Goal: Task Accomplishment & Management: Use online tool/utility

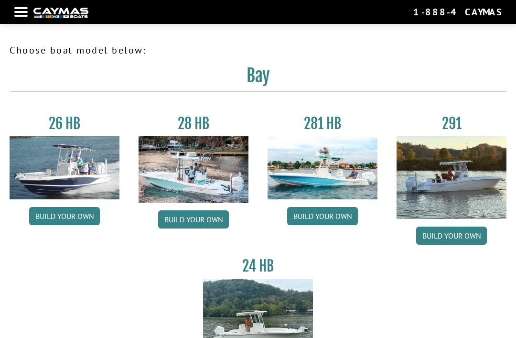
click at [47, 218] on link "Build your own" at bounding box center [64, 216] width 71 height 18
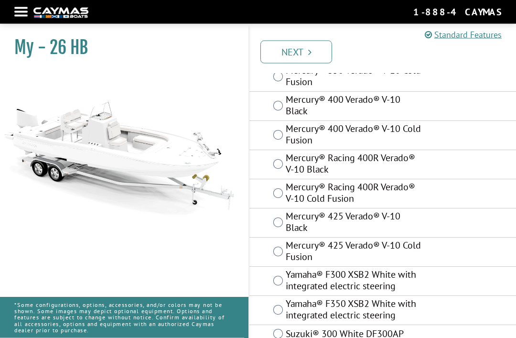
scroll to position [136, 0]
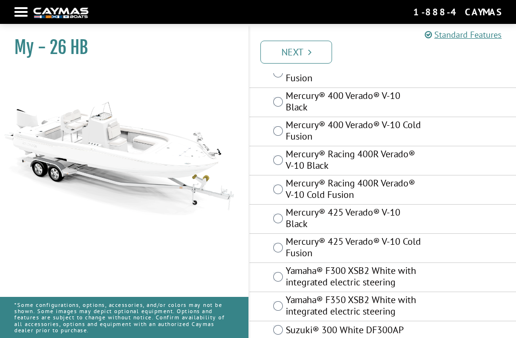
click at [90, 108] on img at bounding box center [119, 142] width 239 height 145
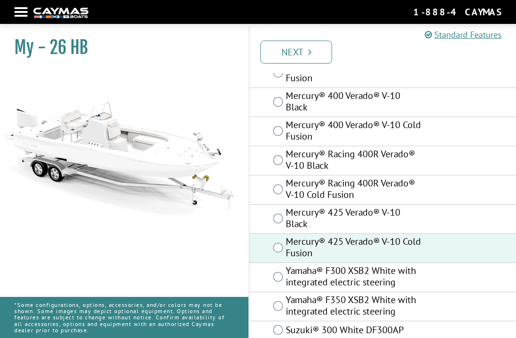
click at [3, 98] on img at bounding box center [119, 142] width 239 height 145
click at [320, 51] on link "Next" at bounding box center [296, 52] width 72 height 23
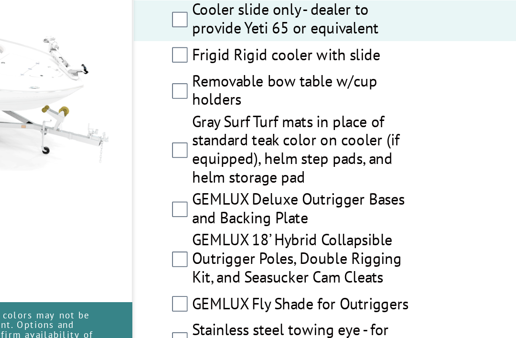
scroll to position [1866, 0]
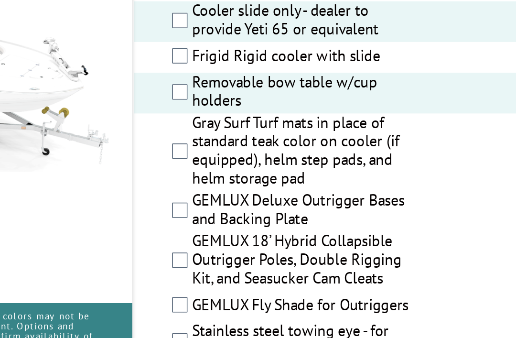
click at [286, 179] on label "Gray Surf Turf mats in place of standard teak color on cooler (if equipped), he…" at bounding box center [354, 203] width 137 height 48
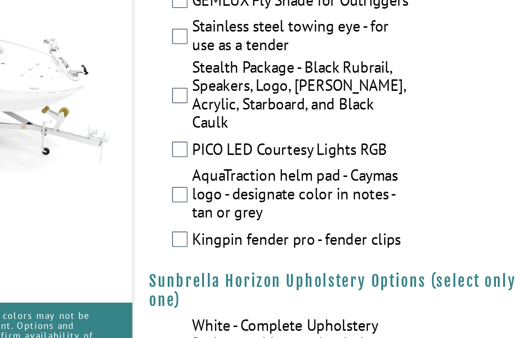
scroll to position [2062, 0]
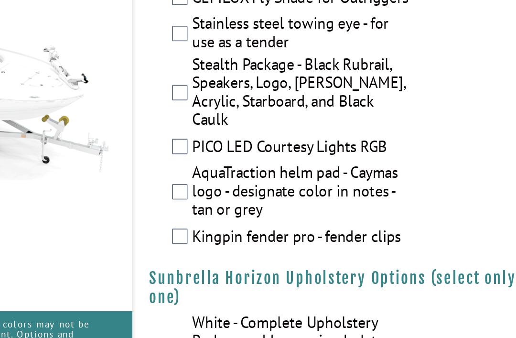
click at [286, 112] on label "Stainless steel towing eye - for use as a tender" at bounding box center [354, 124] width 137 height 25
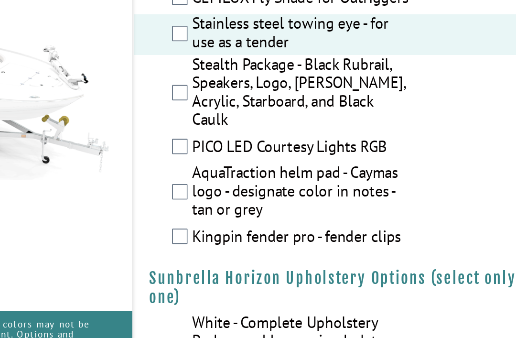
click at [286, 137] on label "Stealth Package - Black Rubrail, Speakers, Logo, [PERSON_NAME], Acrylic, Starbo…" at bounding box center [354, 161] width 137 height 48
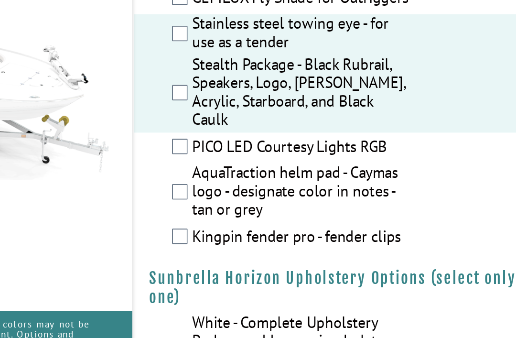
click at [286, 188] on label "PICO LED Courtesy Lights RGB" at bounding box center [354, 195] width 137 height 14
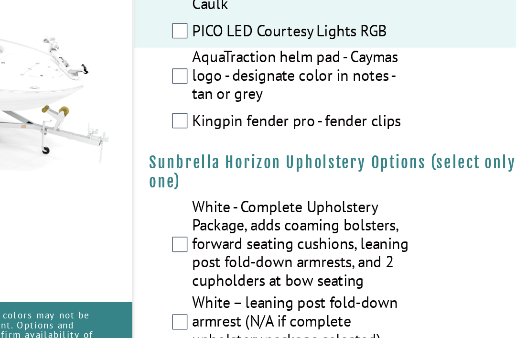
scroll to position [2128, 0]
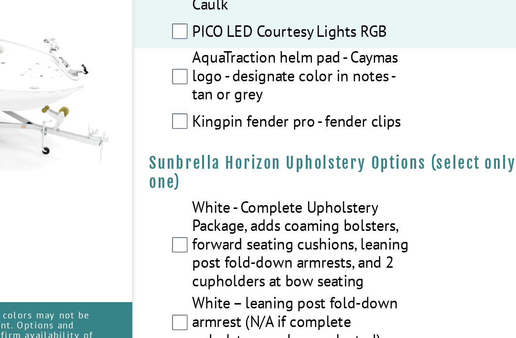
click at [286, 139] on label "AquaTraction helm pad - Caymas logo - designate color in notes - tan or grey" at bounding box center [354, 157] width 137 height 37
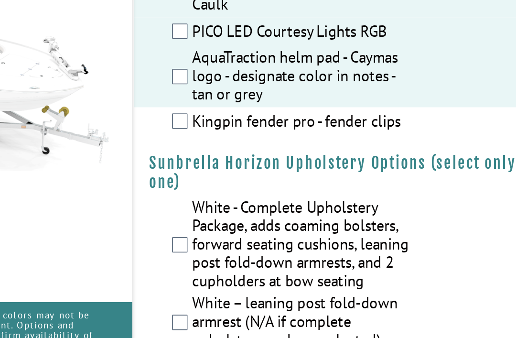
click at [286, 178] on label "Kingpin fender pro - fender clips" at bounding box center [354, 185] width 137 height 14
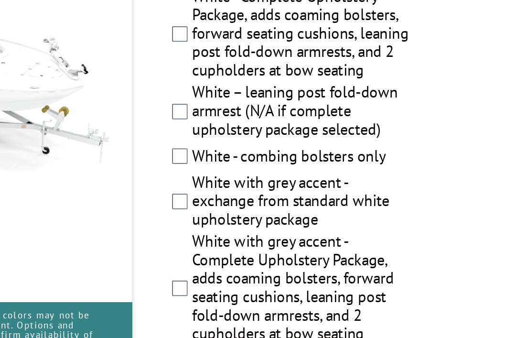
scroll to position [2259, 0]
click at [286, 101] on label "White - Complete Upholstery Package, adds coaming bolsters, forward seating cus…" at bounding box center [354, 131] width 137 height 60
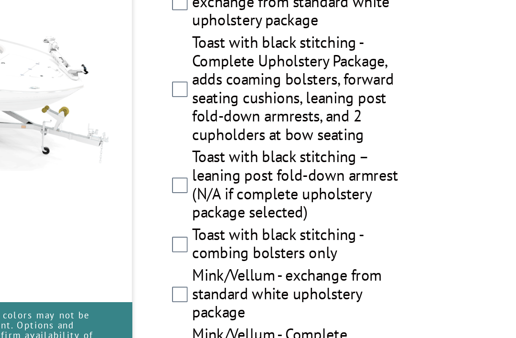
scroll to position [2565, 0]
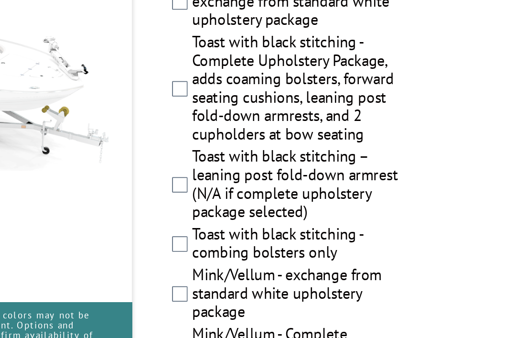
click at [286, 129] on label "Toast with black stitching - Complete Upholstery Package, adds coaming bolsters…" at bounding box center [354, 164] width 137 height 71
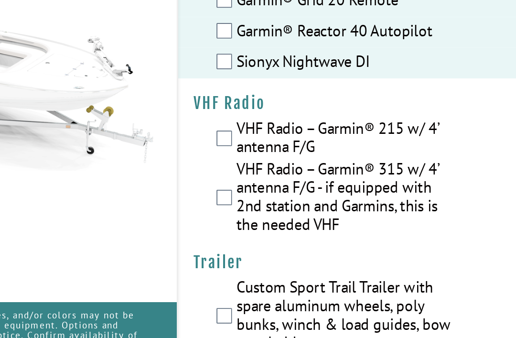
scroll to position [3591, 0]
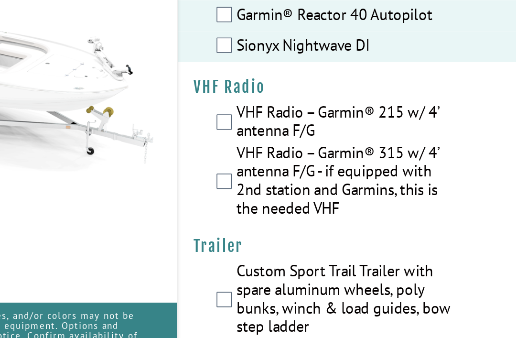
click at [286, 173] on label "VHF Radio – Garmin® 215 w/ 4’ antenna F/G" at bounding box center [354, 185] width 137 height 25
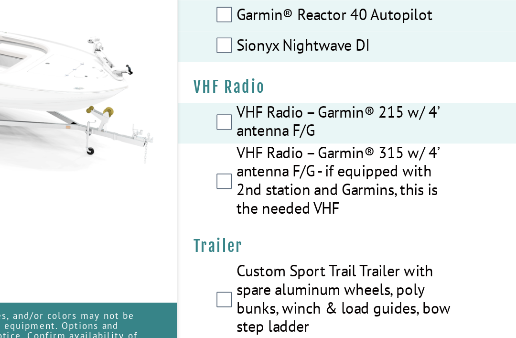
click at [286, 271] on label "Custom Sport Trail Trailer with spare aluminum wheels, poly bunks, winch & load…" at bounding box center [354, 295] width 137 height 48
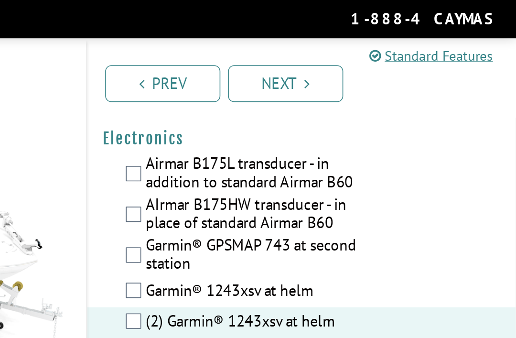
scroll to position [3103, 0]
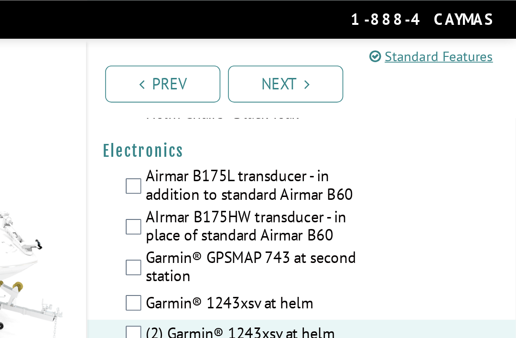
click at [337, 50] on link "Next" at bounding box center [373, 52] width 72 height 23
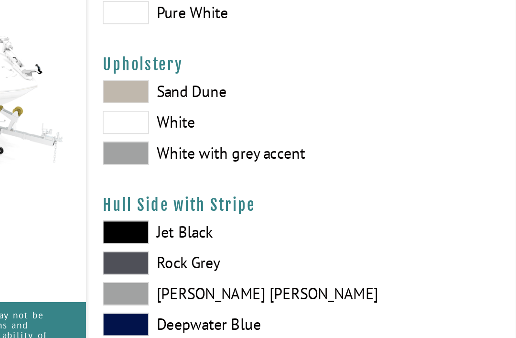
scroll to position [23, 0]
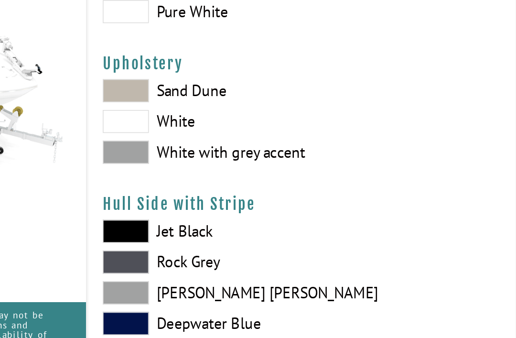
click at [259, 158] on span at bounding box center [273, 165] width 29 height 14
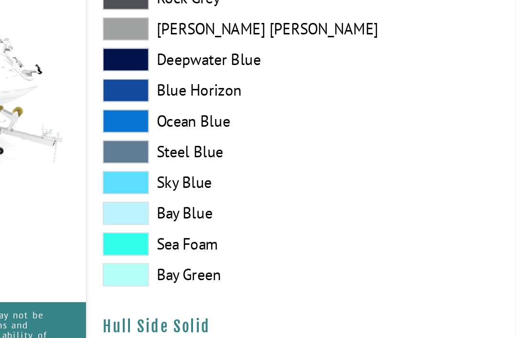
scroll to position [189, 0]
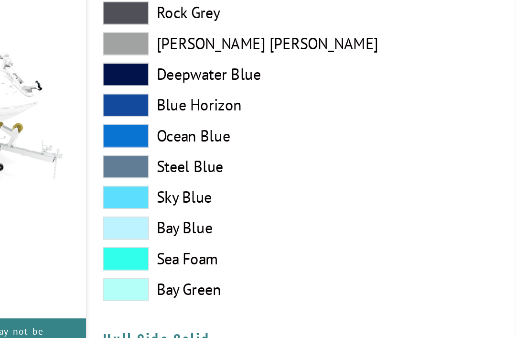
click at [259, 214] on span at bounding box center [273, 221] width 29 height 14
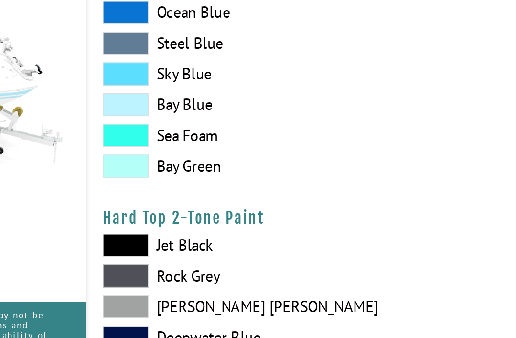
scroll to position [736, 0]
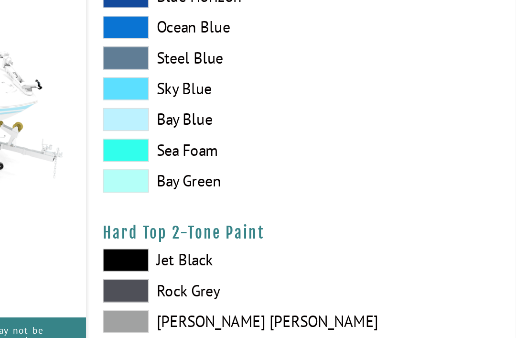
click at [259, 185] on span at bounding box center [273, 192] width 29 height 14
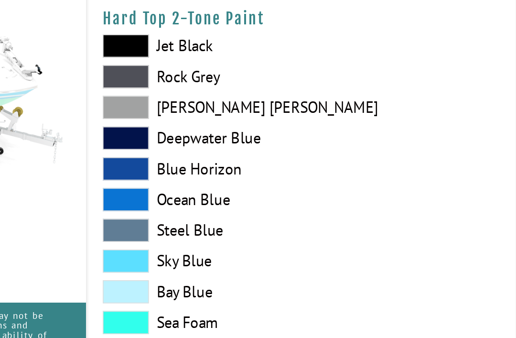
click at [259, 264] on span at bounding box center [273, 271] width 29 height 14
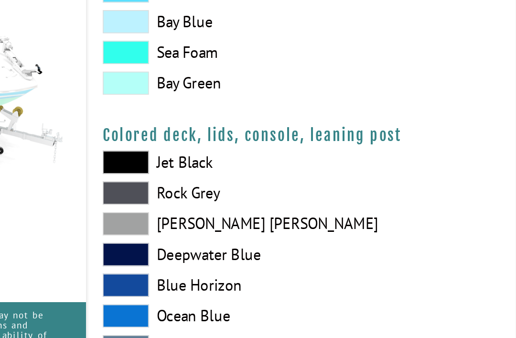
scroll to position [1028, 0]
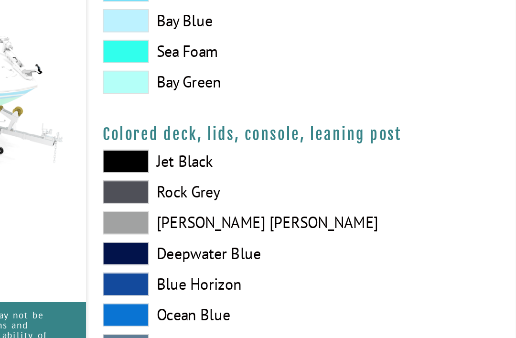
click at [259, 202] on span at bounding box center [273, 209] width 29 height 14
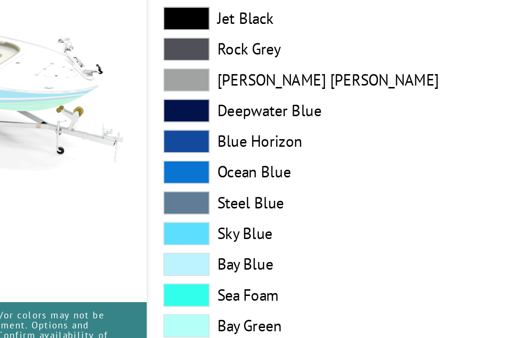
scroll to position [637, 0]
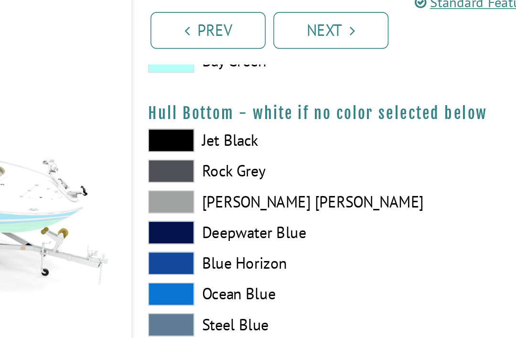
click at [259, 97] on h4 "Hull Bottom - white if no color selected below" at bounding box center [383, 103] width 248 height 12
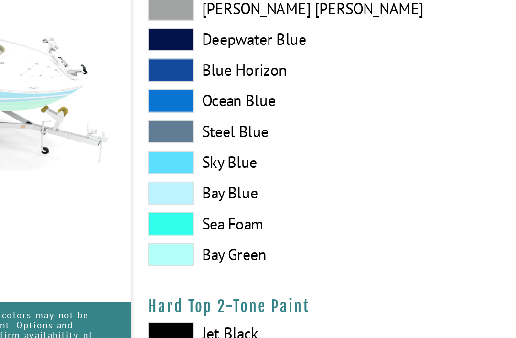
scroll to position [681, 0]
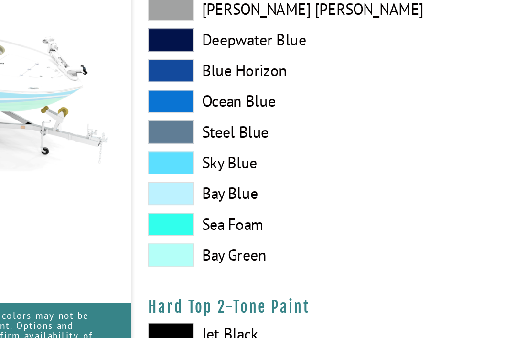
click at [259, 241] on span at bounding box center [273, 248] width 29 height 14
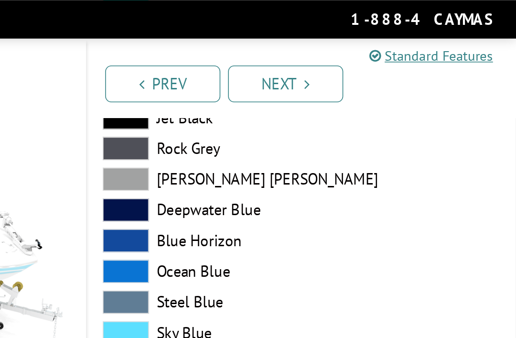
scroll to position [443, 0]
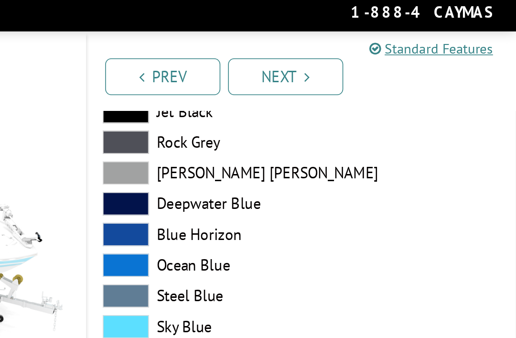
click at [259, 167] on span at bounding box center [273, 169] width 29 height 14
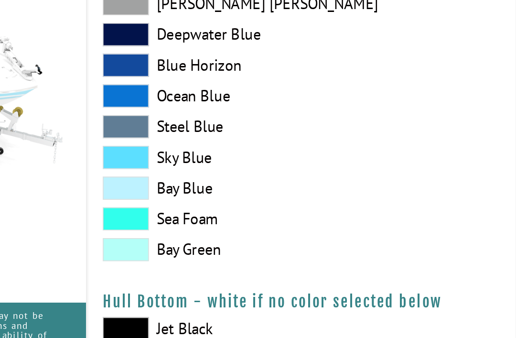
scroll to position [454, 0]
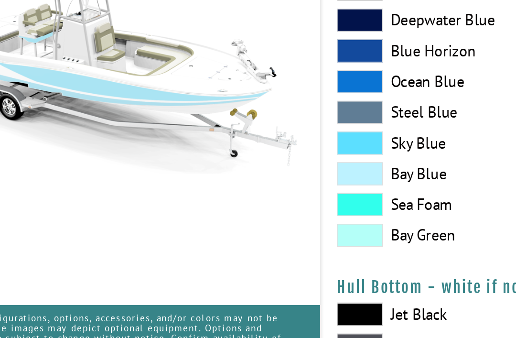
click at [259, 131] on span at bounding box center [273, 138] width 29 height 14
click at [259, 151] on span at bounding box center [273, 158] width 29 height 14
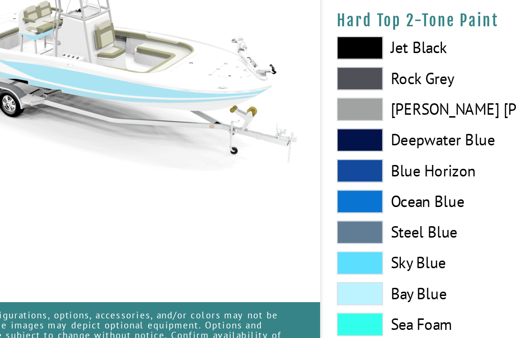
scroll to position [859, 0]
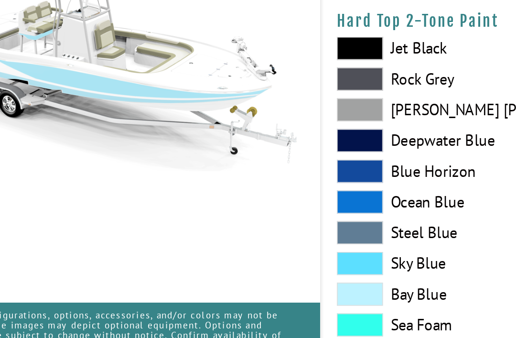
click at [259, 227] on span at bounding box center [273, 234] width 29 height 14
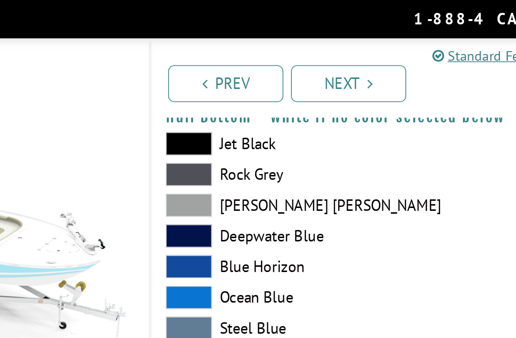
scroll to position [664, 0]
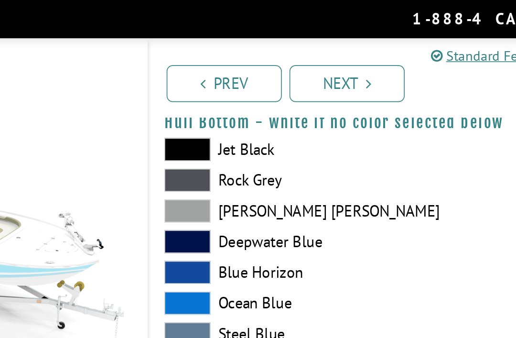
click at [337, 51] on link "Next" at bounding box center [373, 52] width 72 height 23
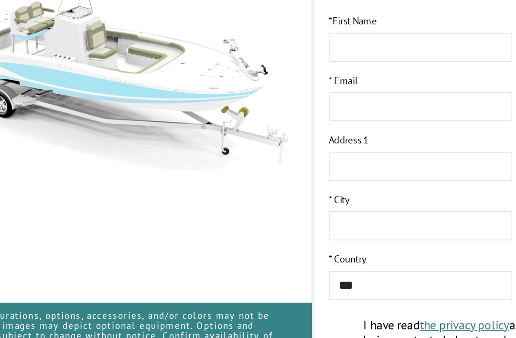
scroll to position [129, 0]
